Goal: Navigation & Orientation: Find specific page/section

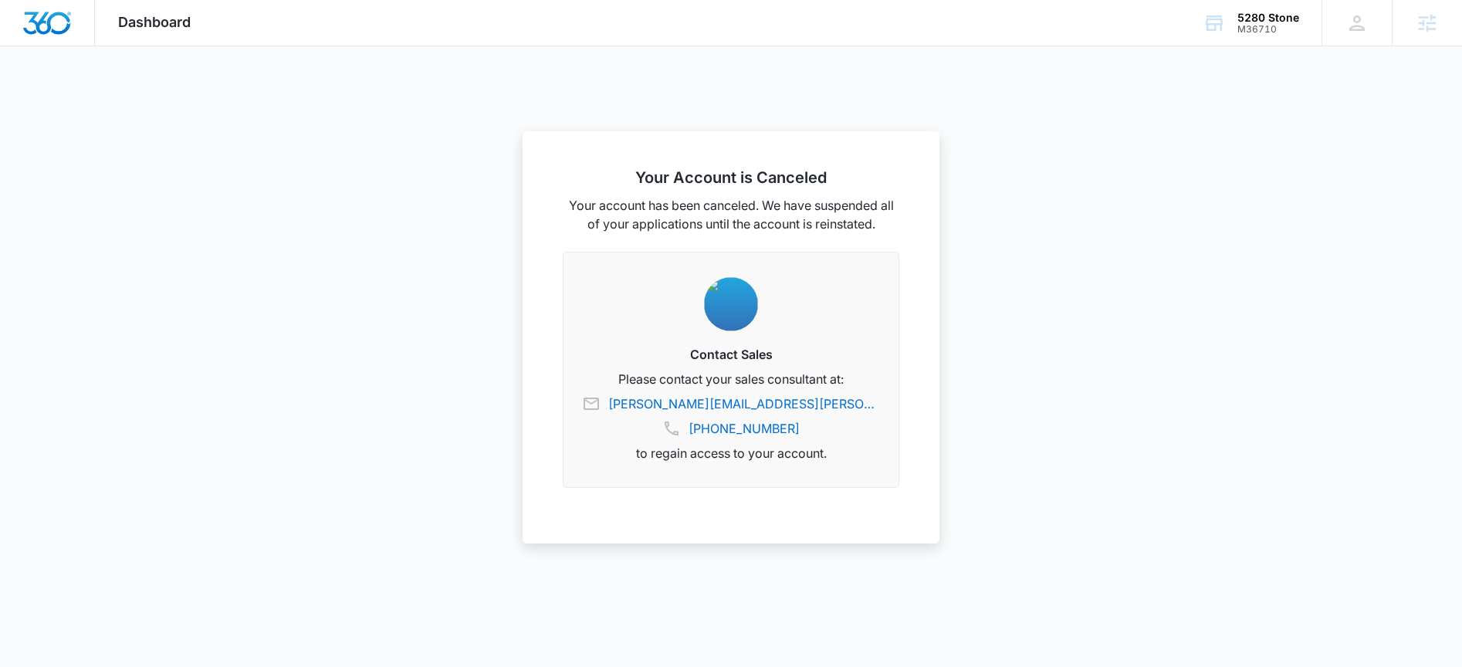
click at [59, 29] on img "Dashboard" at bounding box center [46, 23] width 49 height 23
click at [1264, 35] on div "5280 Stone M36710 Your Accounts View All" at bounding box center [1250, 23] width 142 height 46
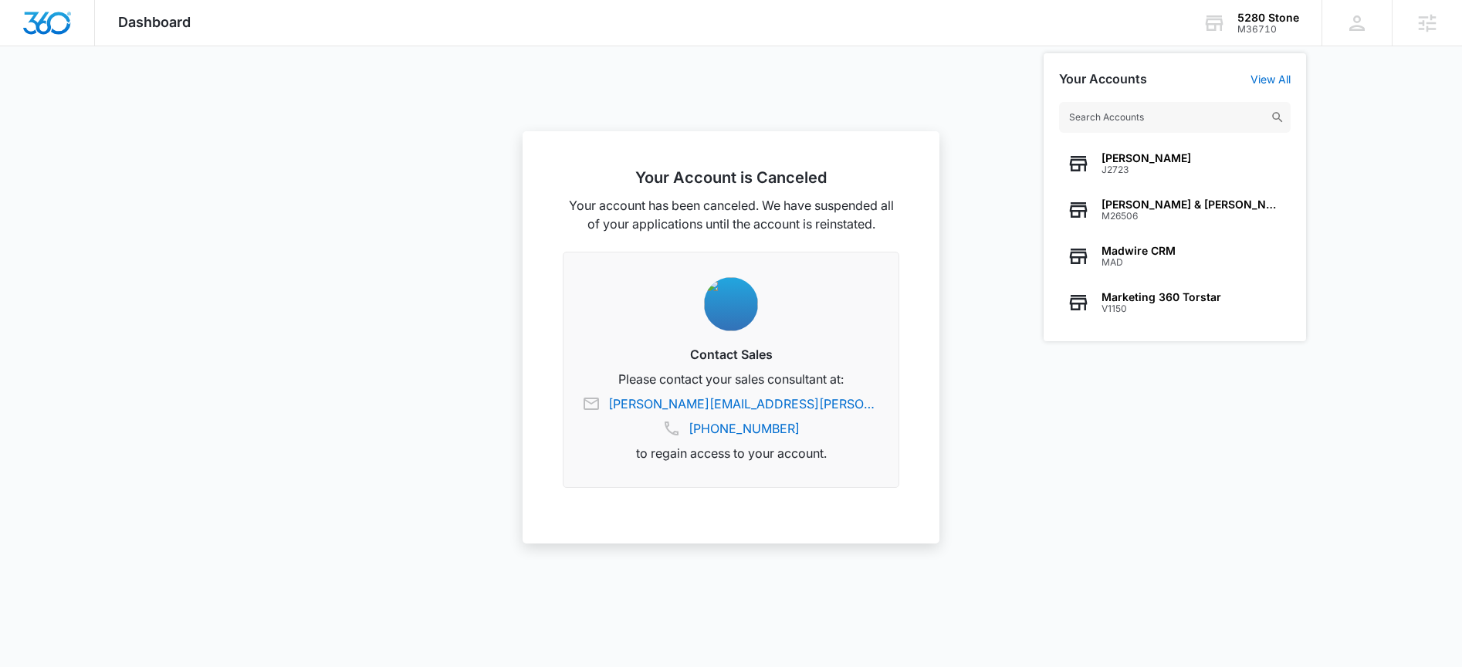
click at [457, 96] on div at bounding box center [731, 333] width 1462 height 667
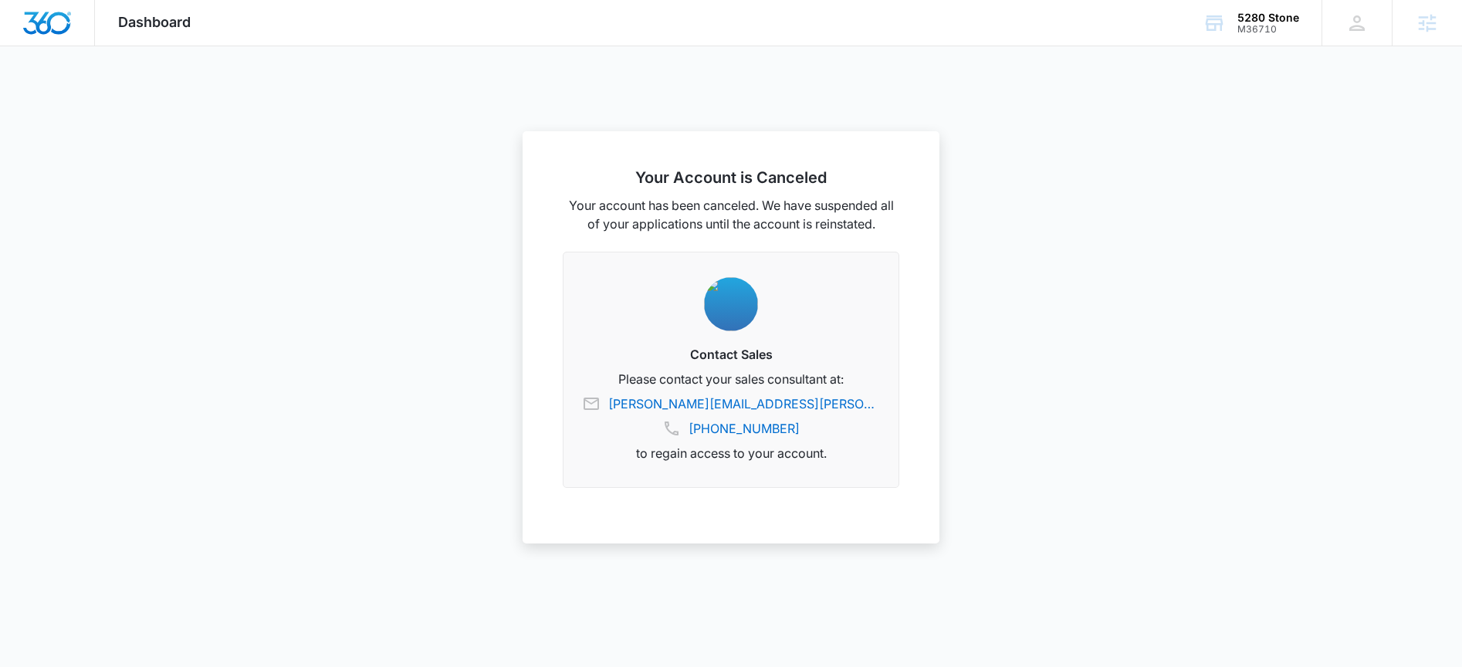
click at [171, 29] on span "Dashboard" at bounding box center [154, 22] width 73 height 16
click at [138, 29] on span "Dashboard" at bounding box center [154, 22] width 73 height 16
click at [1231, 25] on div "5280 Stone M36710 Your Accounts View All" at bounding box center [1250, 23] width 142 height 46
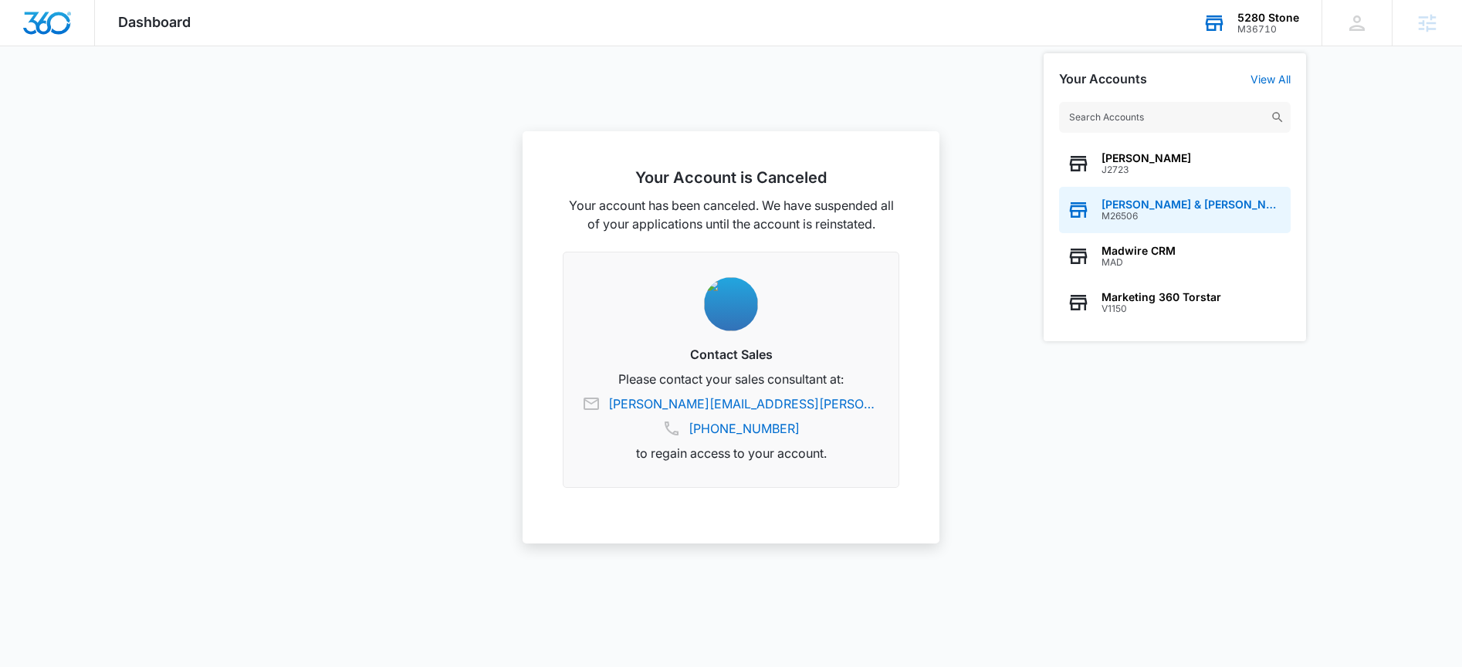
click at [1164, 201] on span "[PERSON_NAME] & [PERSON_NAME]'s Appliance" at bounding box center [1191, 204] width 181 height 12
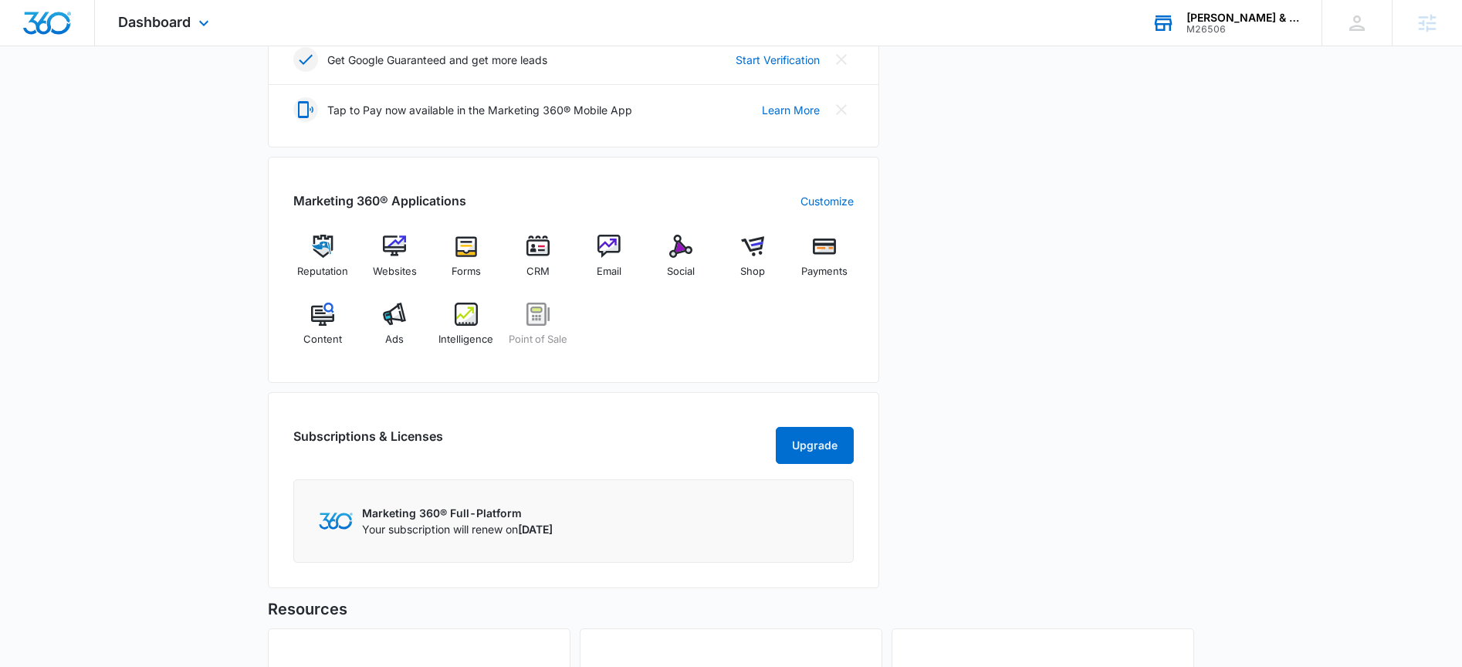
scroll to position [721, 0]
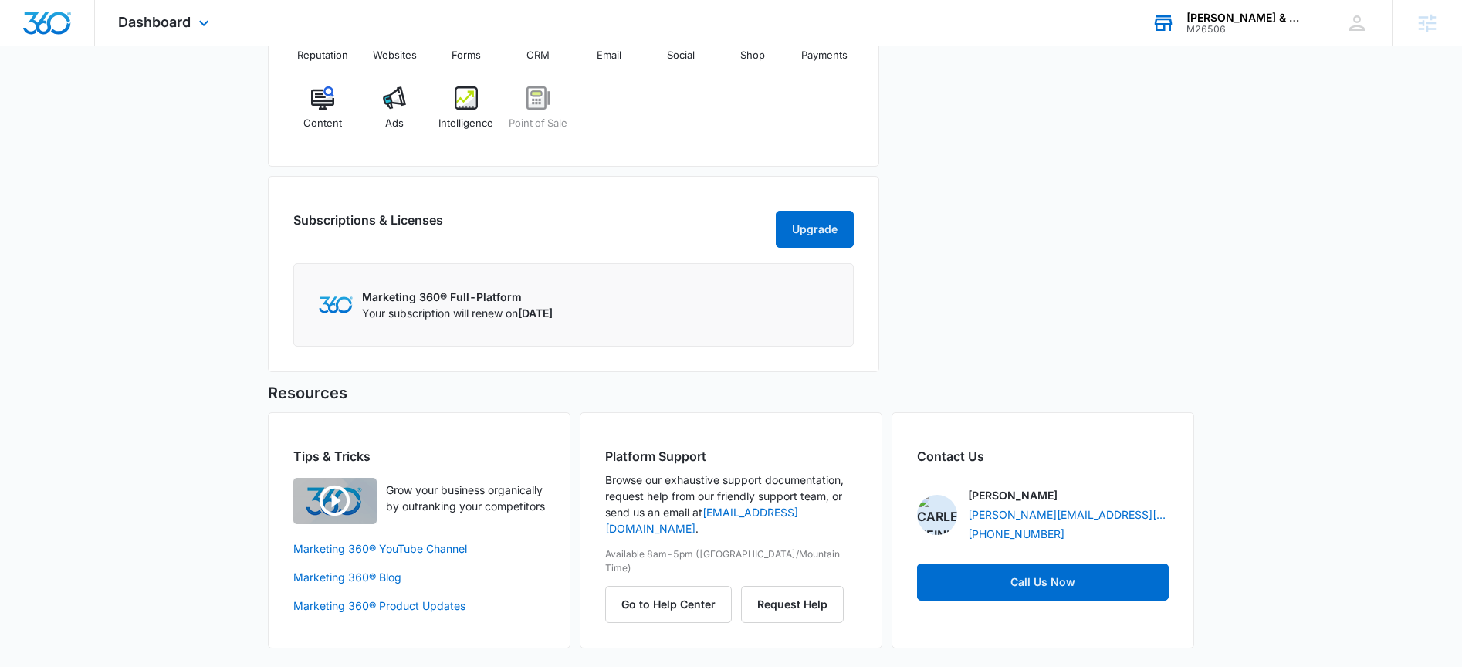
click at [640, 607] on div "Platform Support Browse our exhaustive support documentation, request help from…" at bounding box center [731, 530] width 303 height 236
click at [652, 586] on button "Go to Help Center" at bounding box center [668, 604] width 127 height 37
